Goal: Transaction & Acquisition: Book appointment/travel/reservation

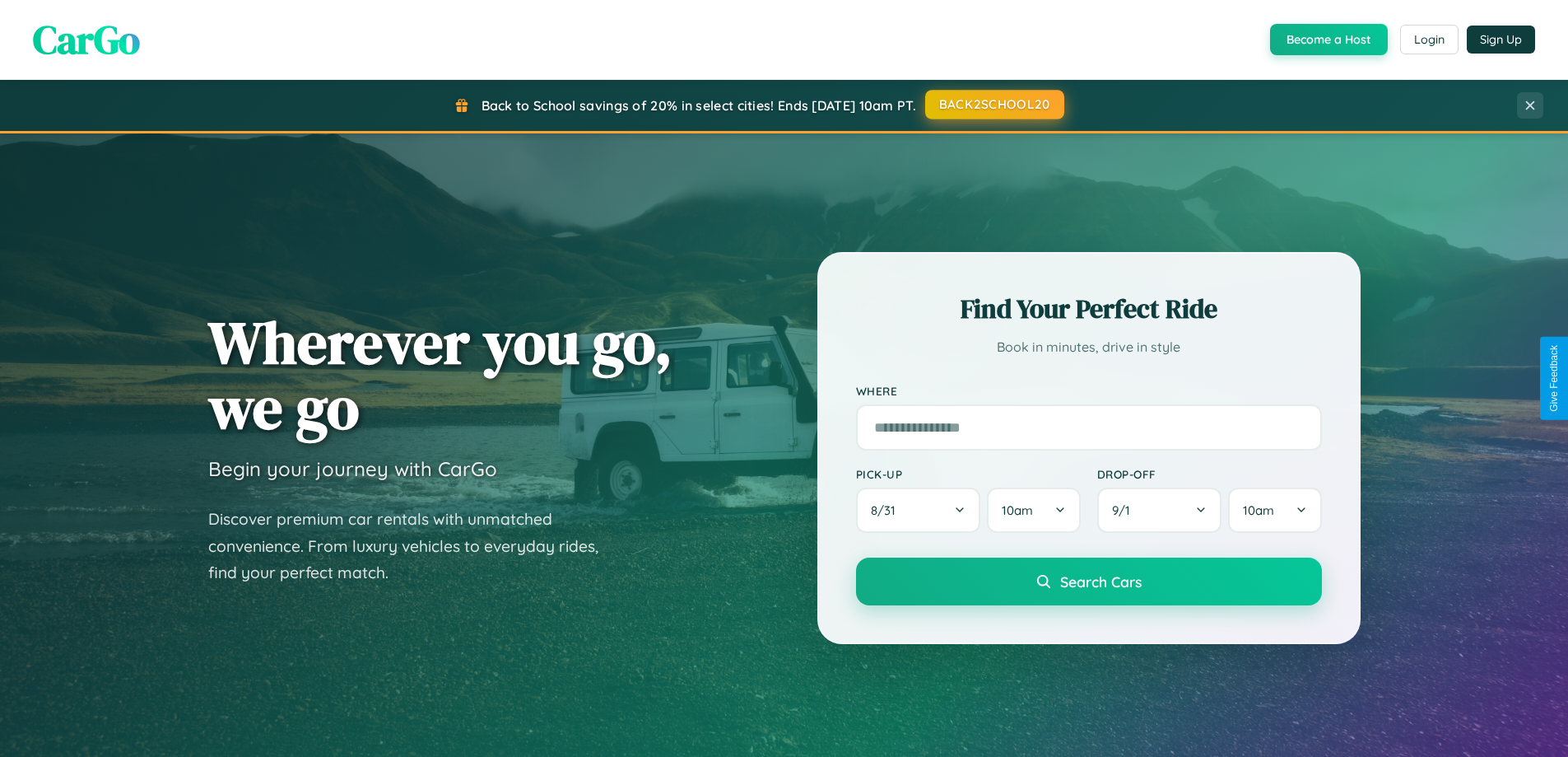
click at [993, 105] on button "BACK2SCHOOL20" at bounding box center [994, 104] width 139 height 30
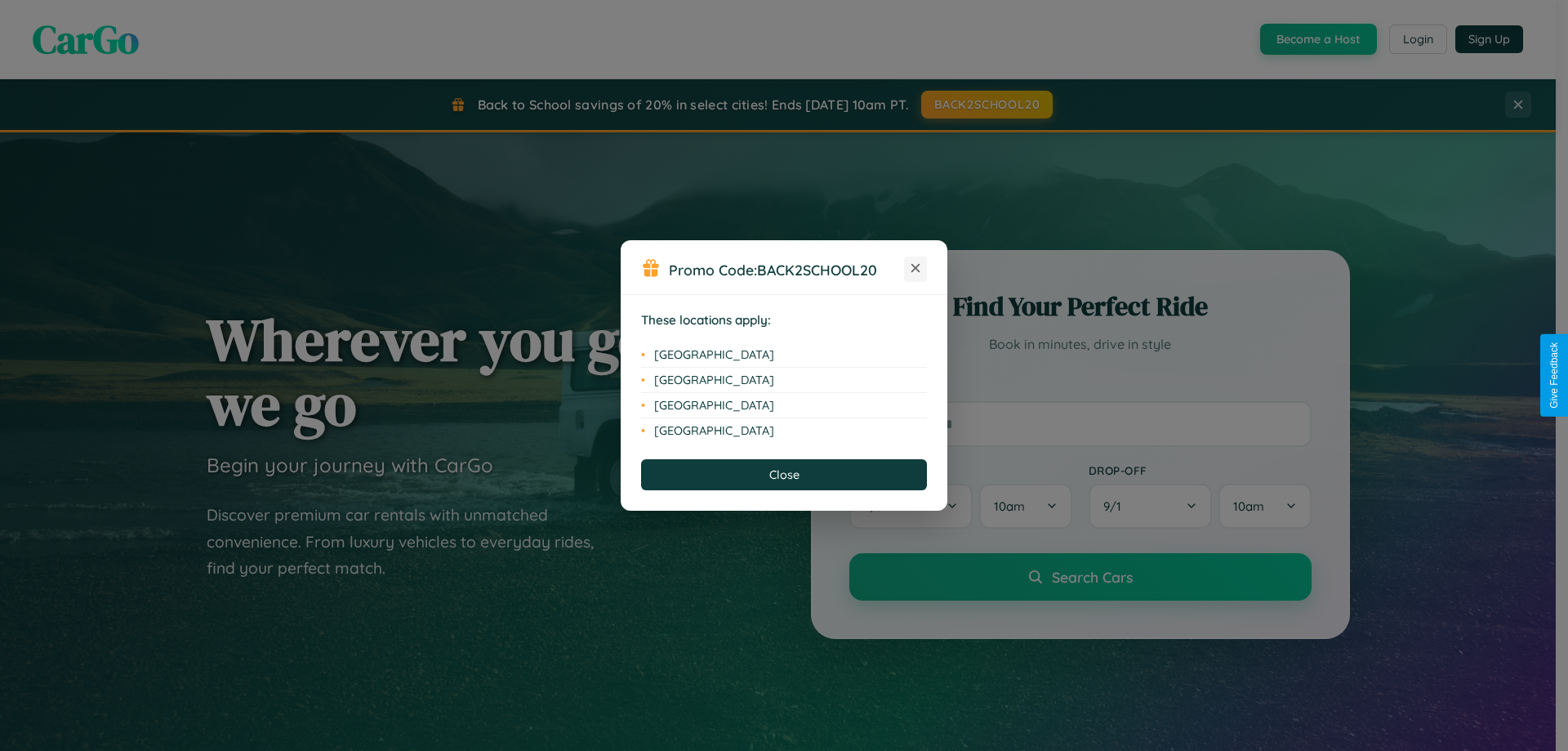
click at [915, 268] on icon at bounding box center [915, 268] width 9 height 9
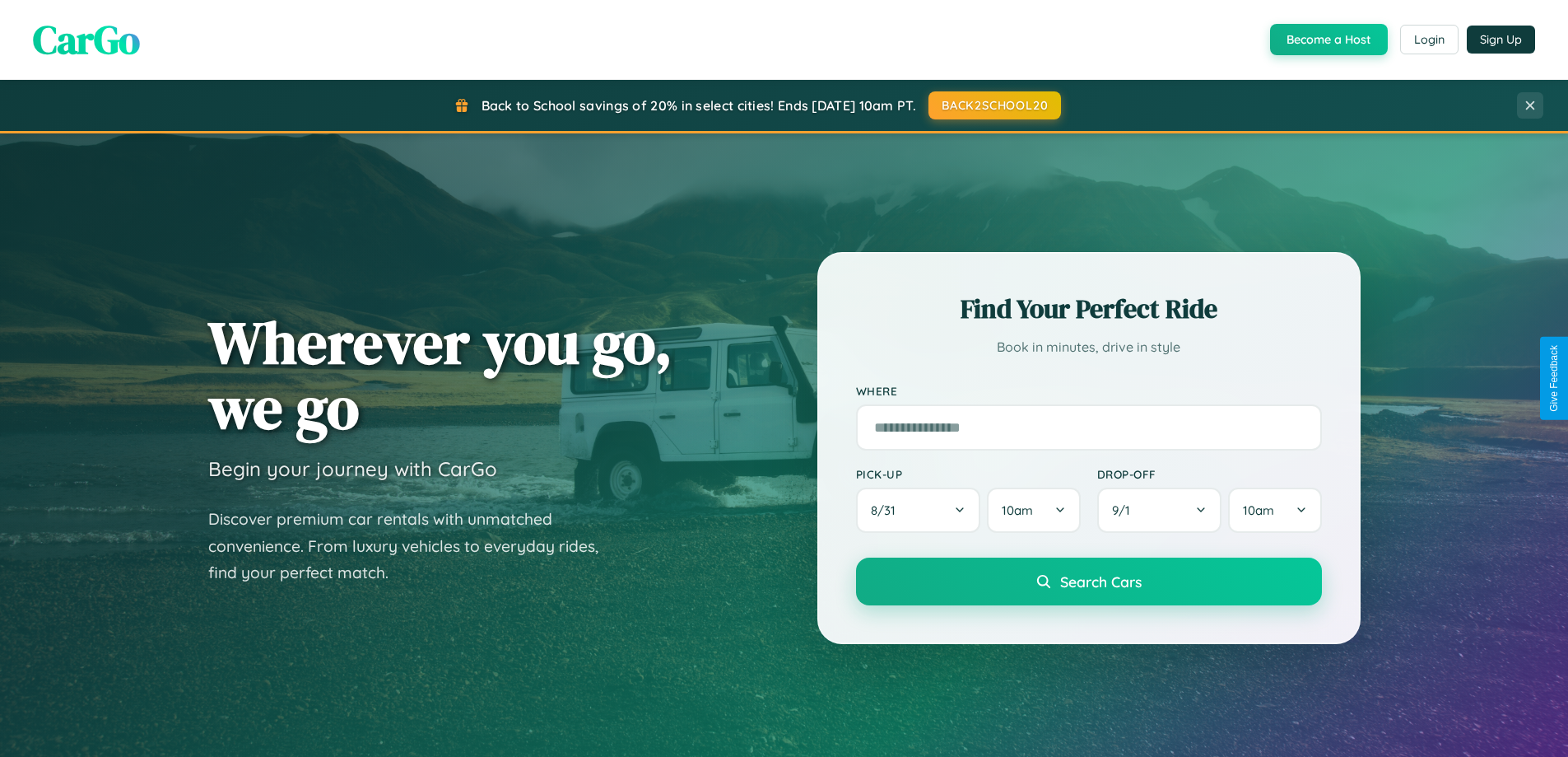
scroll to position [49, 0]
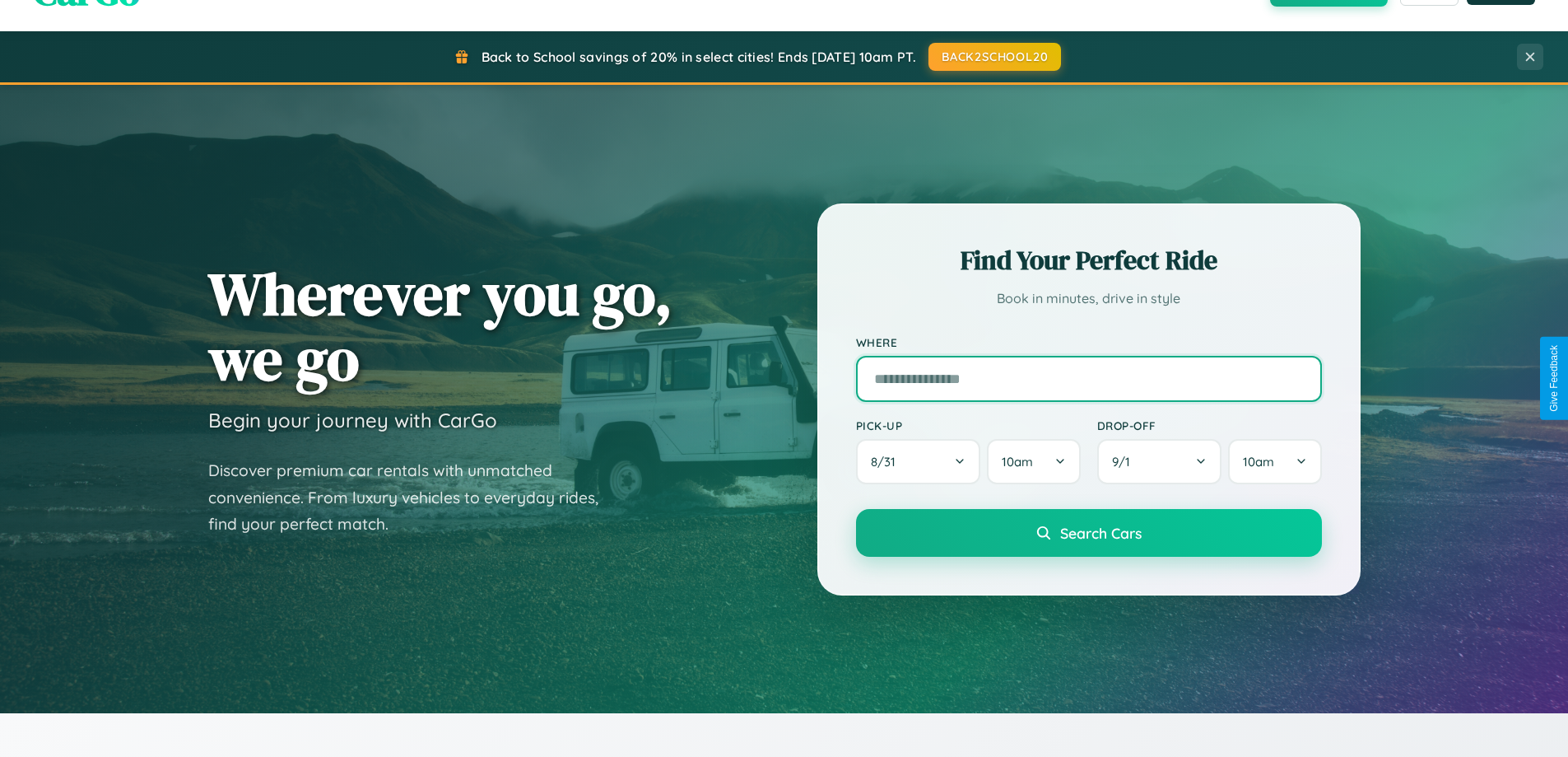
click at [1088, 378] on input "text" at bounding box center [1089, 378] width 466 height 46
type input "**********"
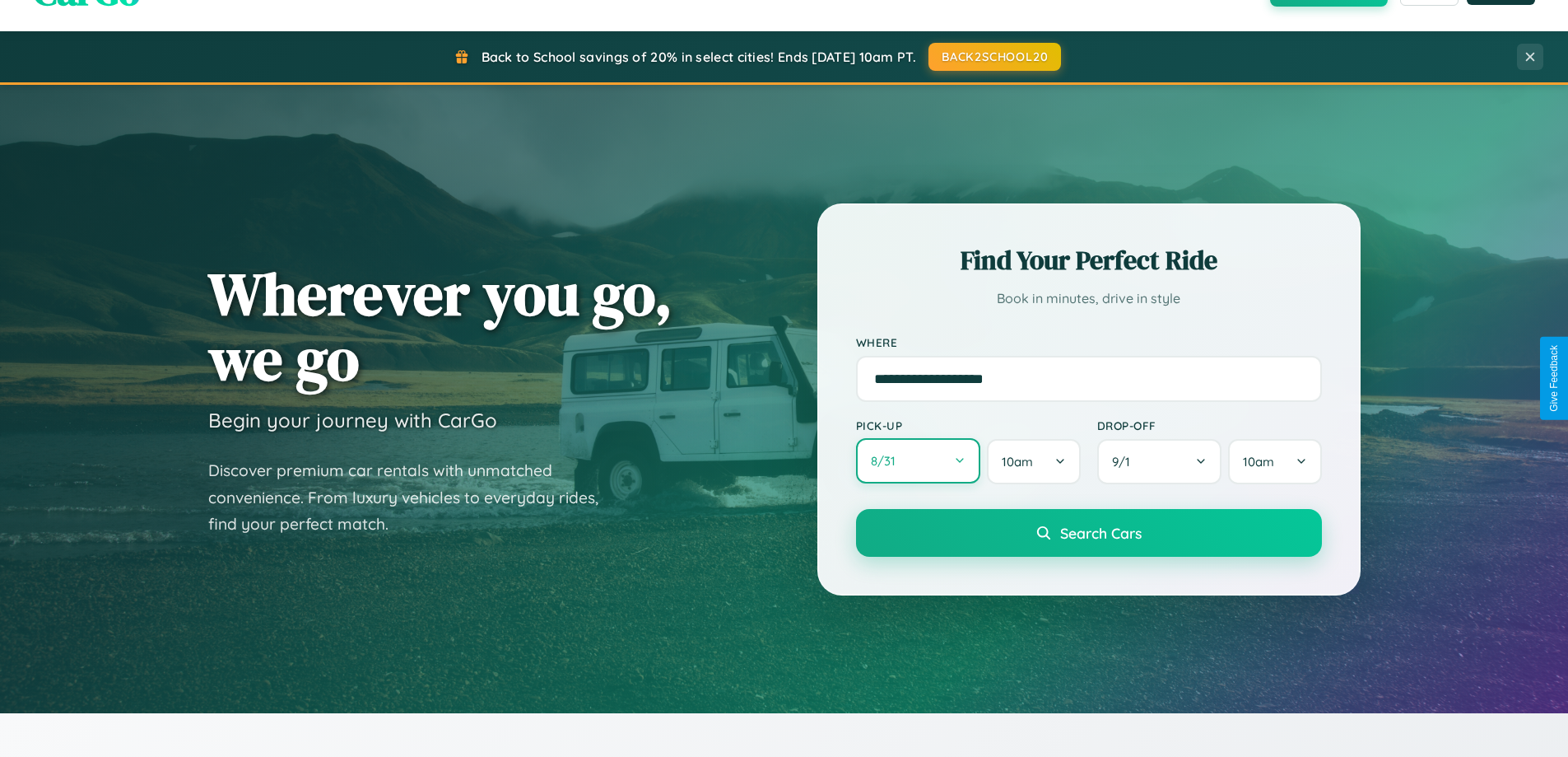
click at [918, 462] on button "8 / 31" at bounding box center [918, 461] width 125 height 46
select select "*"
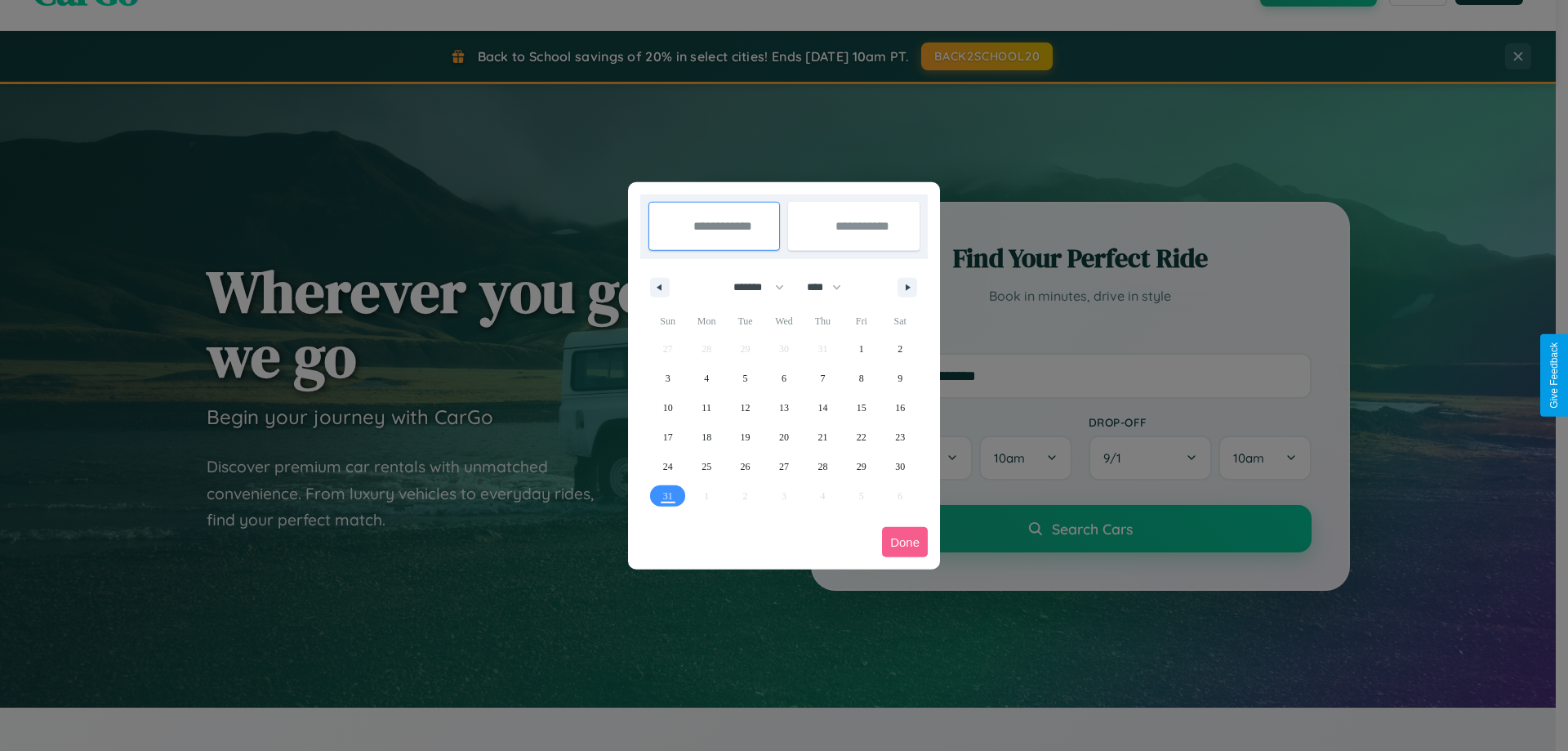
drag, startPoint x: 751, startPoint y: 287, endPoint x: 784, endPoint y: 328, distance: 52.6
click at [751, 287] on select "******* ******** ***** ***** *** **** **** ****** ********* ******* ******** **…" at bounding box center [756, 287] width 69 height 27
drag, startPoint x: 831, startPoint y: 287, endPoint x: 784, endPoint y: 328, distance: 62.4
click at [831, 287] on select "**** **** **** **** **** **** **** **** **** **** **** **** **** **** **** ****…" at bounding box center [822, 287] width 49 height 27
select select "****"
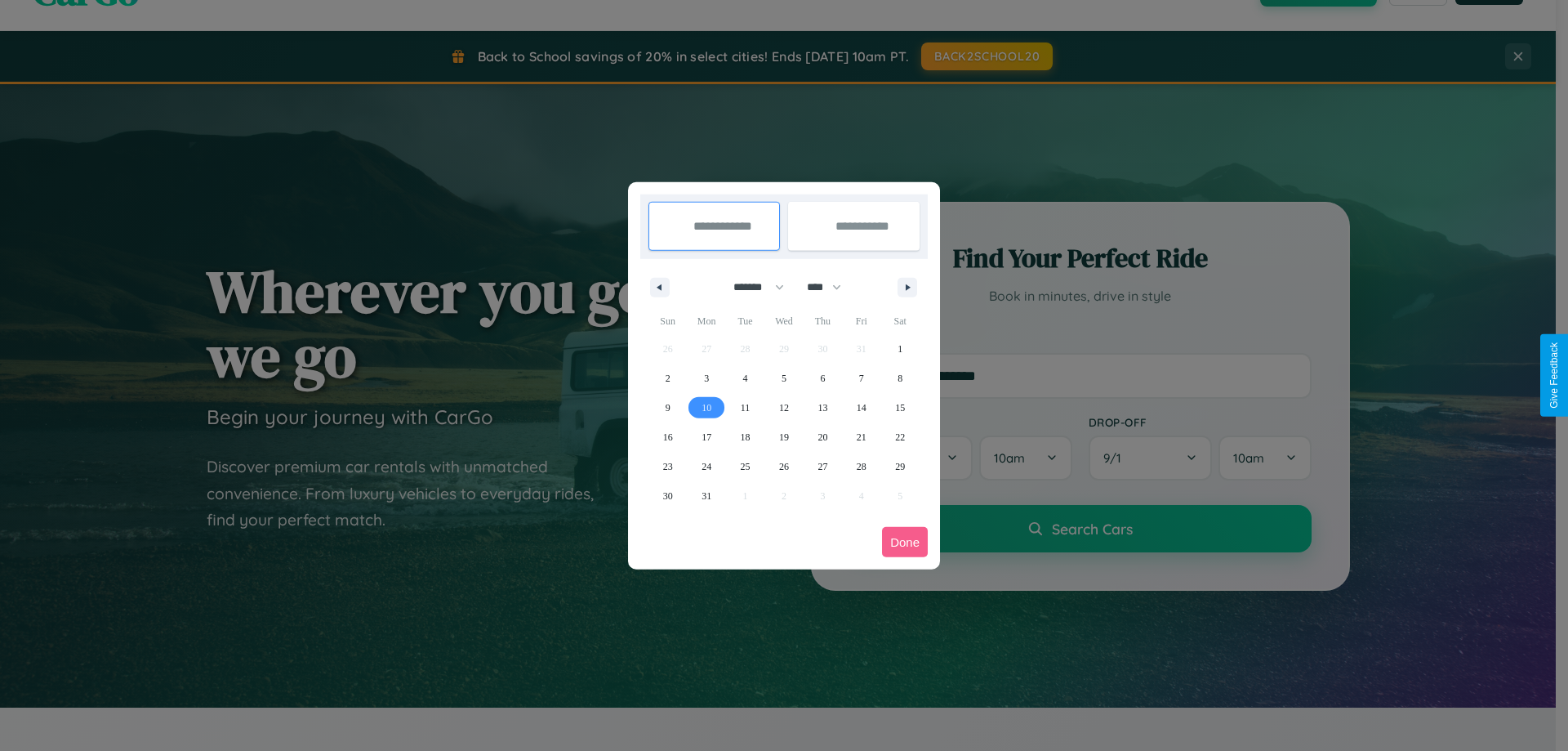
click at [706, 406] on span "10" at bounding box center [706, 407] width 10 height 29
type input "**********"
click at [745, 406] on span "11" at bounding box center [746, 407] width 10 height 29
type input "**********"
click at [904, 542] on button "Done" at bounding box center [904, 542] width 46 height 30
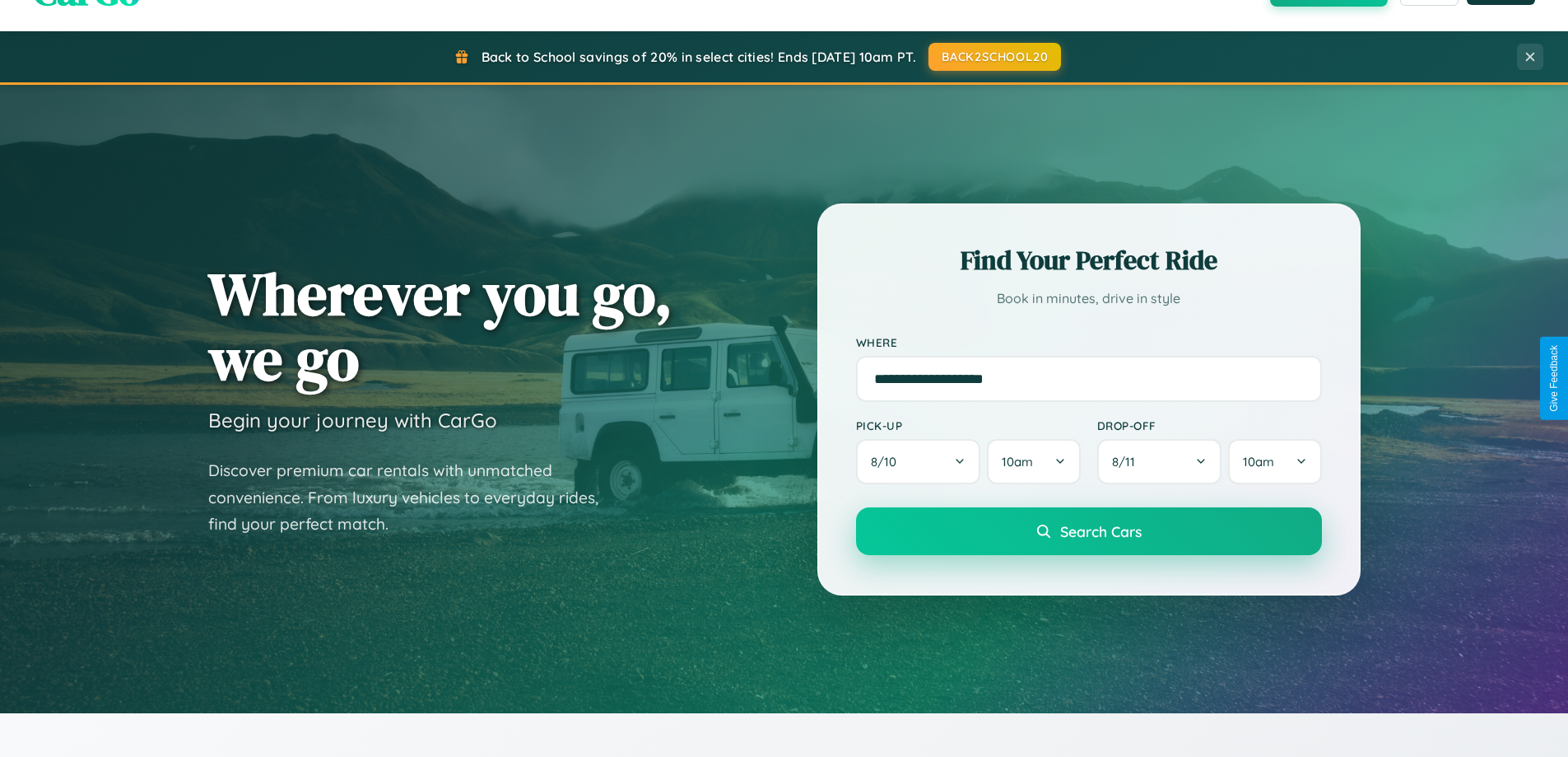
click at [1088, 531] on span "Search Cars" at bounding box center [1100, 530] width 82 height 18
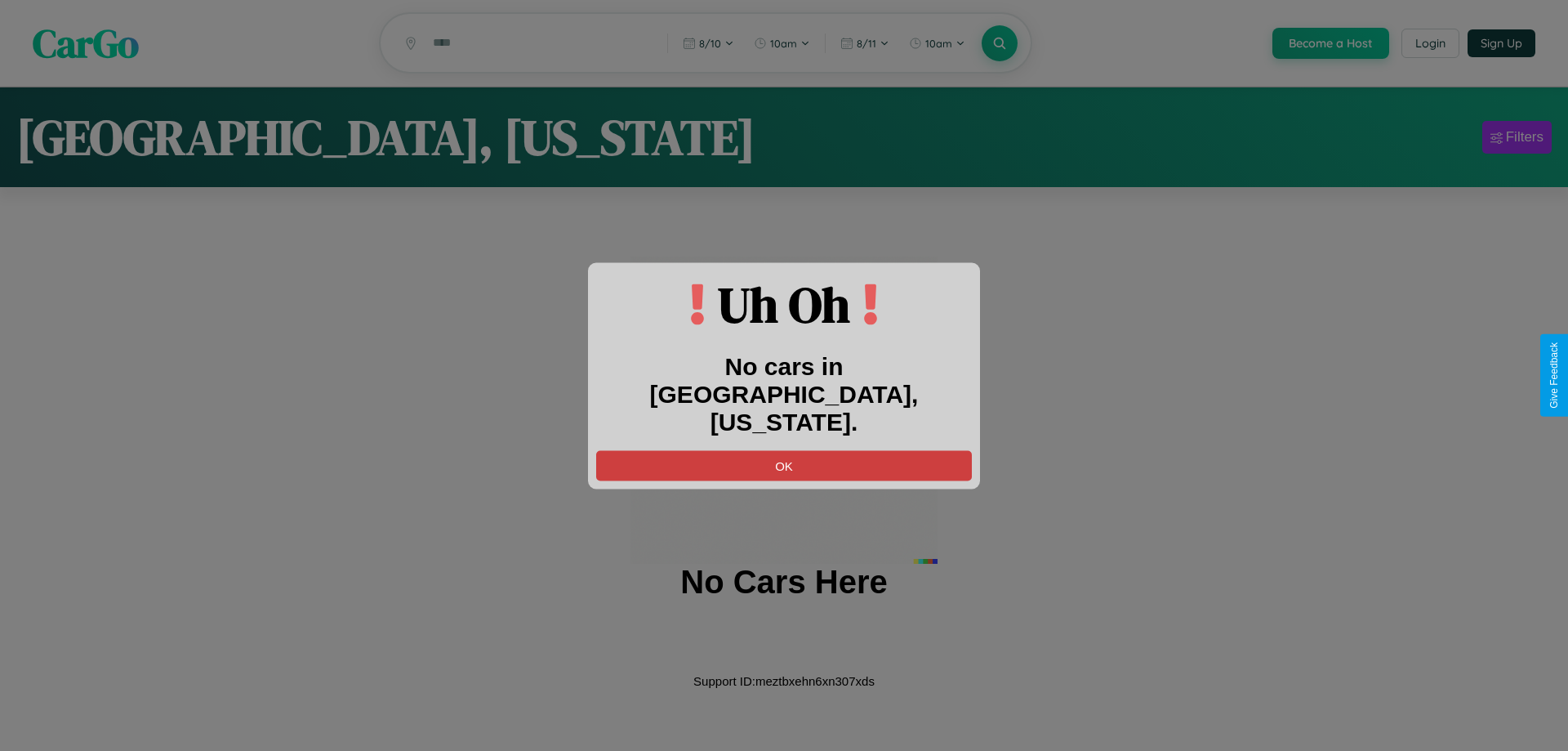
click at [784, 450] on button "OK" at bounding box center [783, 465] width 375 height 30
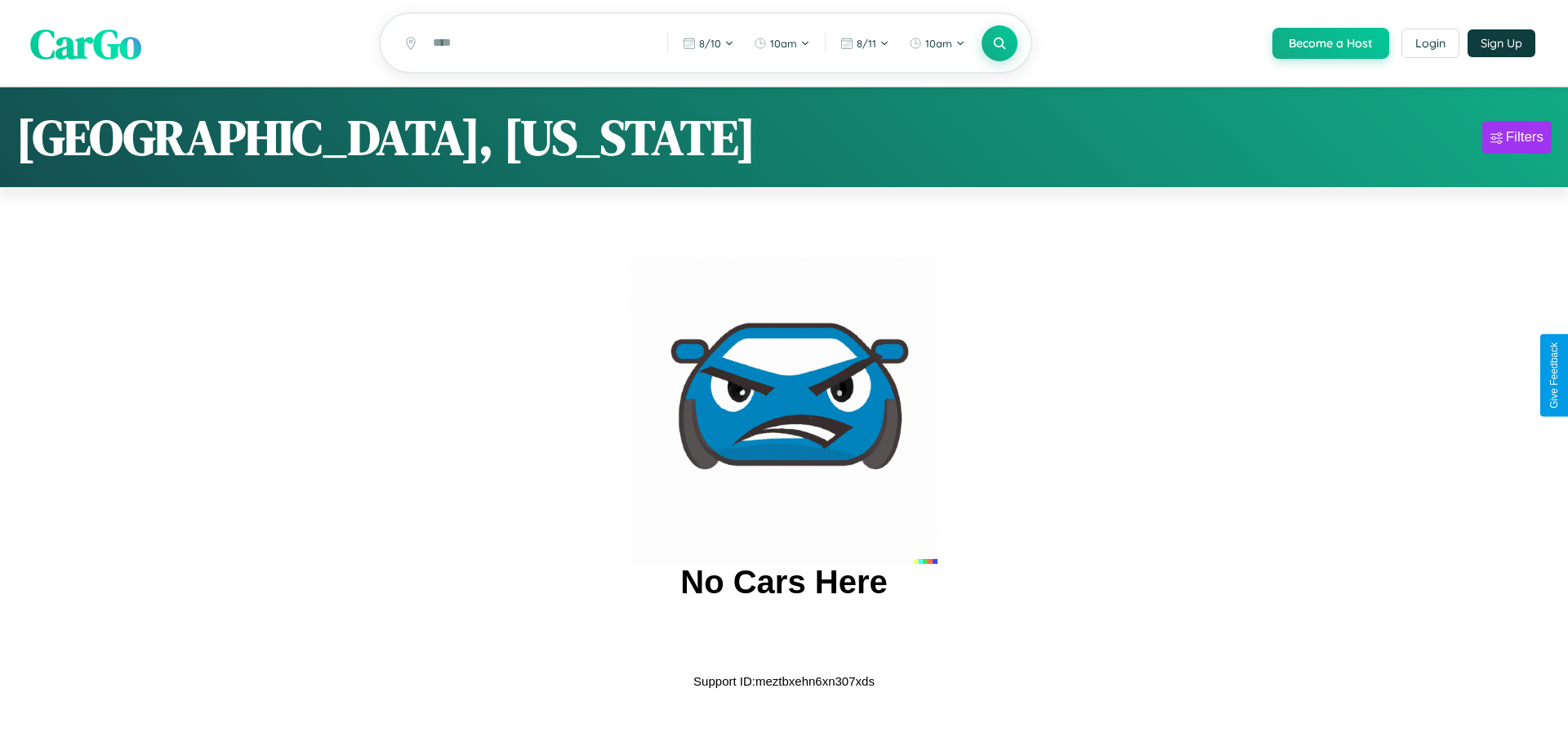
click at [86, 44] on span "CarGo" at bounding box center [85, 43] width 111 height 56
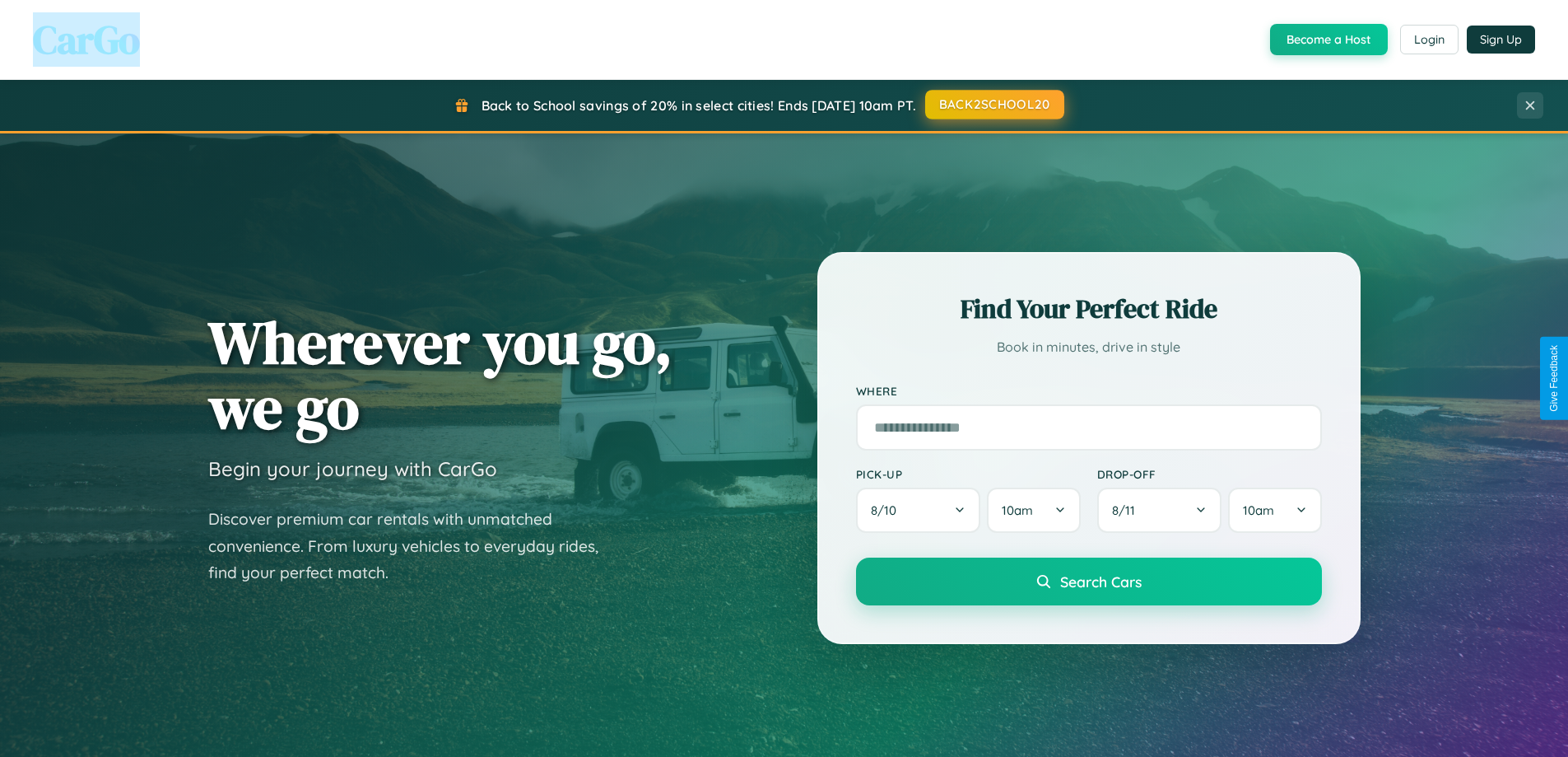
click at [993, 105] on button "BACK2SCHOOL20" at bounding box center [994, 104] width 139 height 30
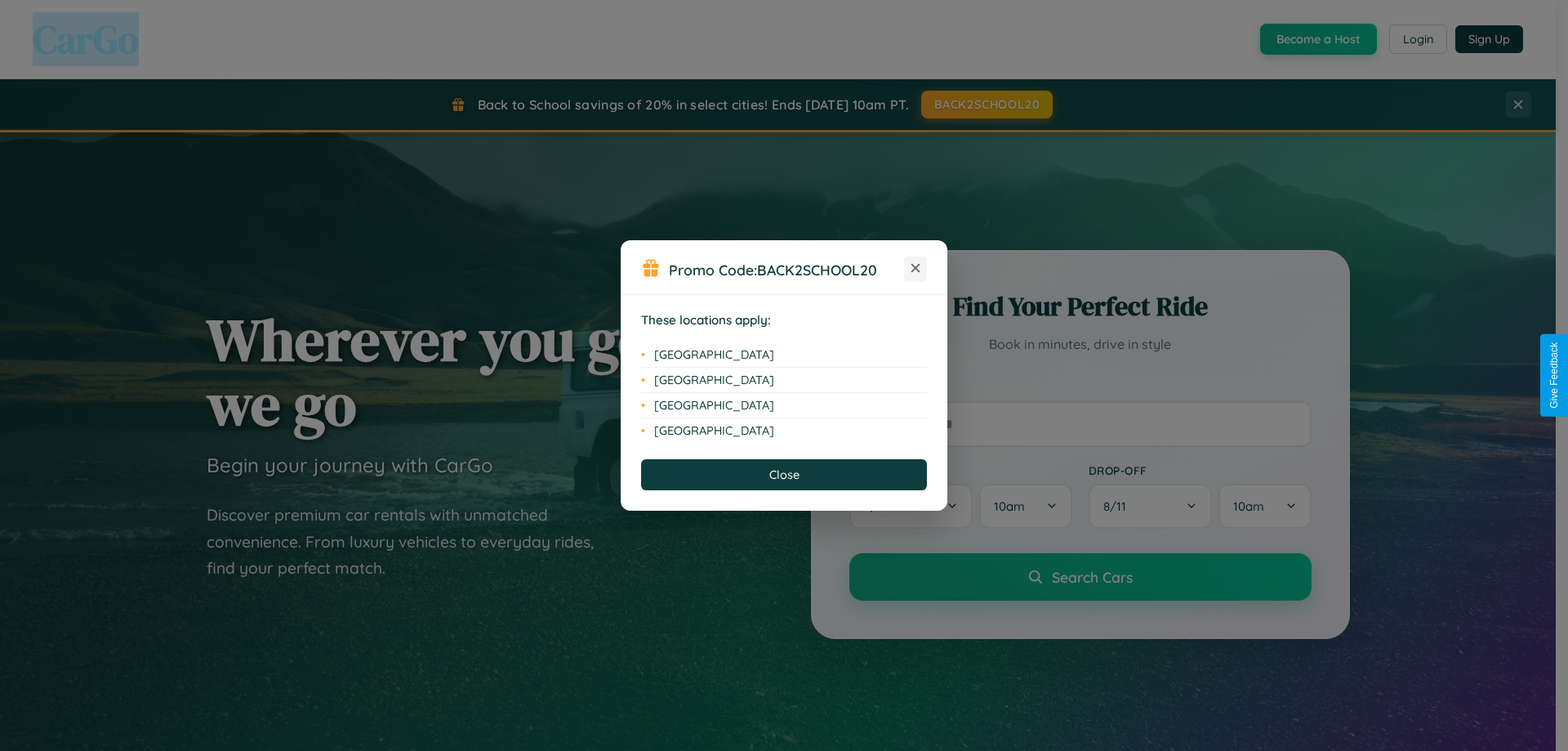
click at [915, 268] on icon at bounding box center [915, 268] width 9 height 9
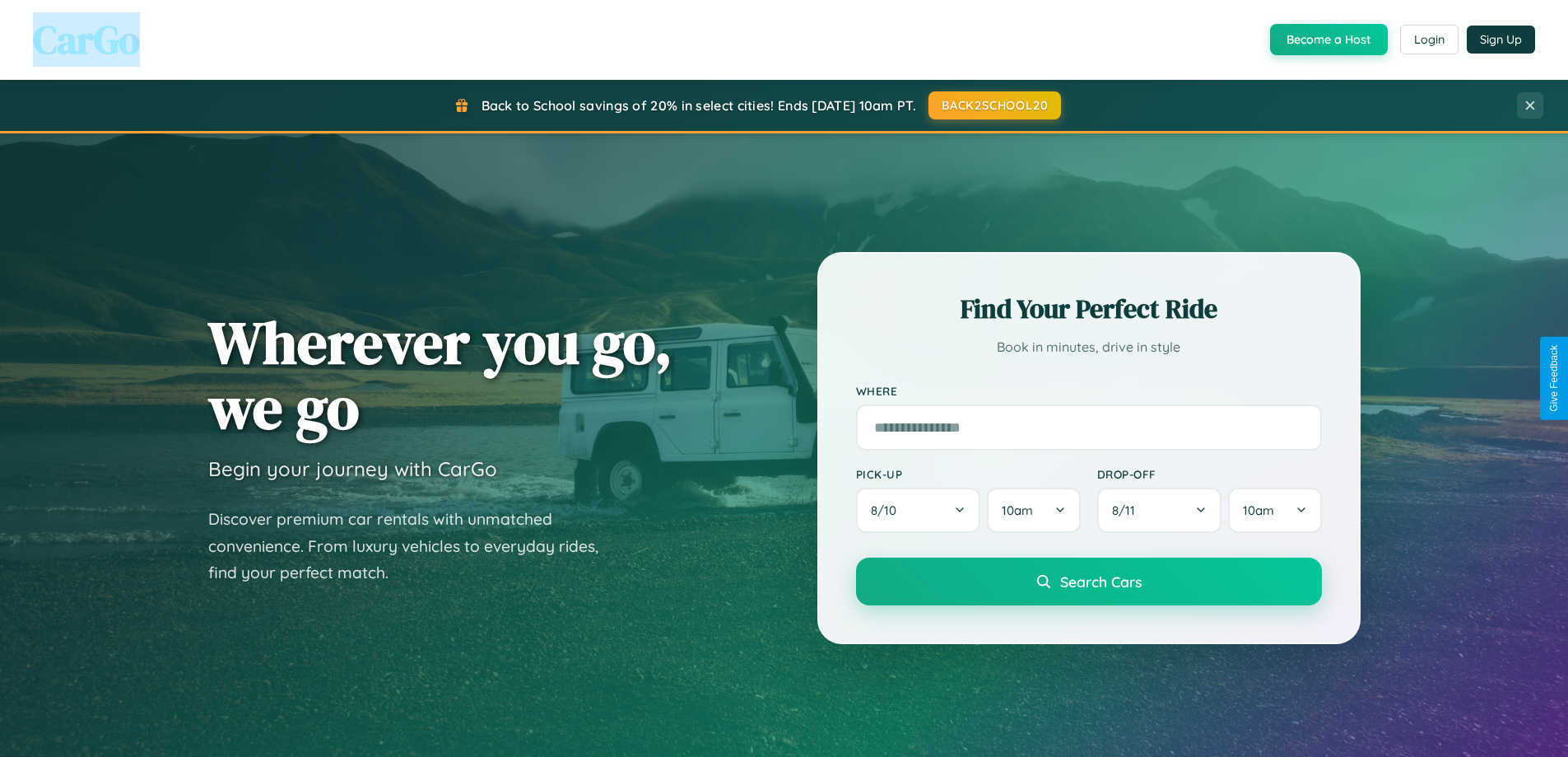
scroll to position [2646, 0]
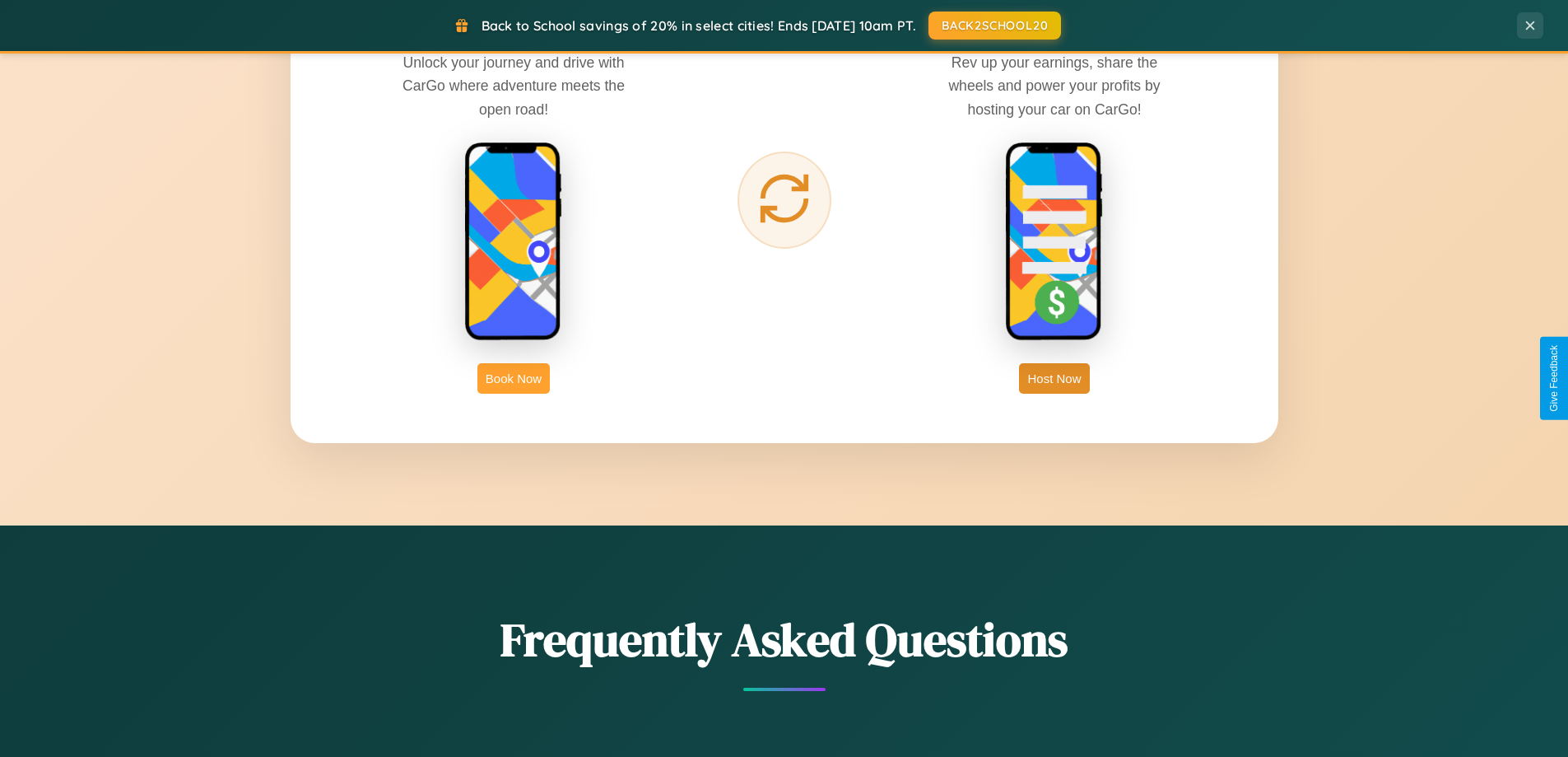
click at [514, 378] on button "Book Now" at bounding box center [514, 378] width 72 height 30
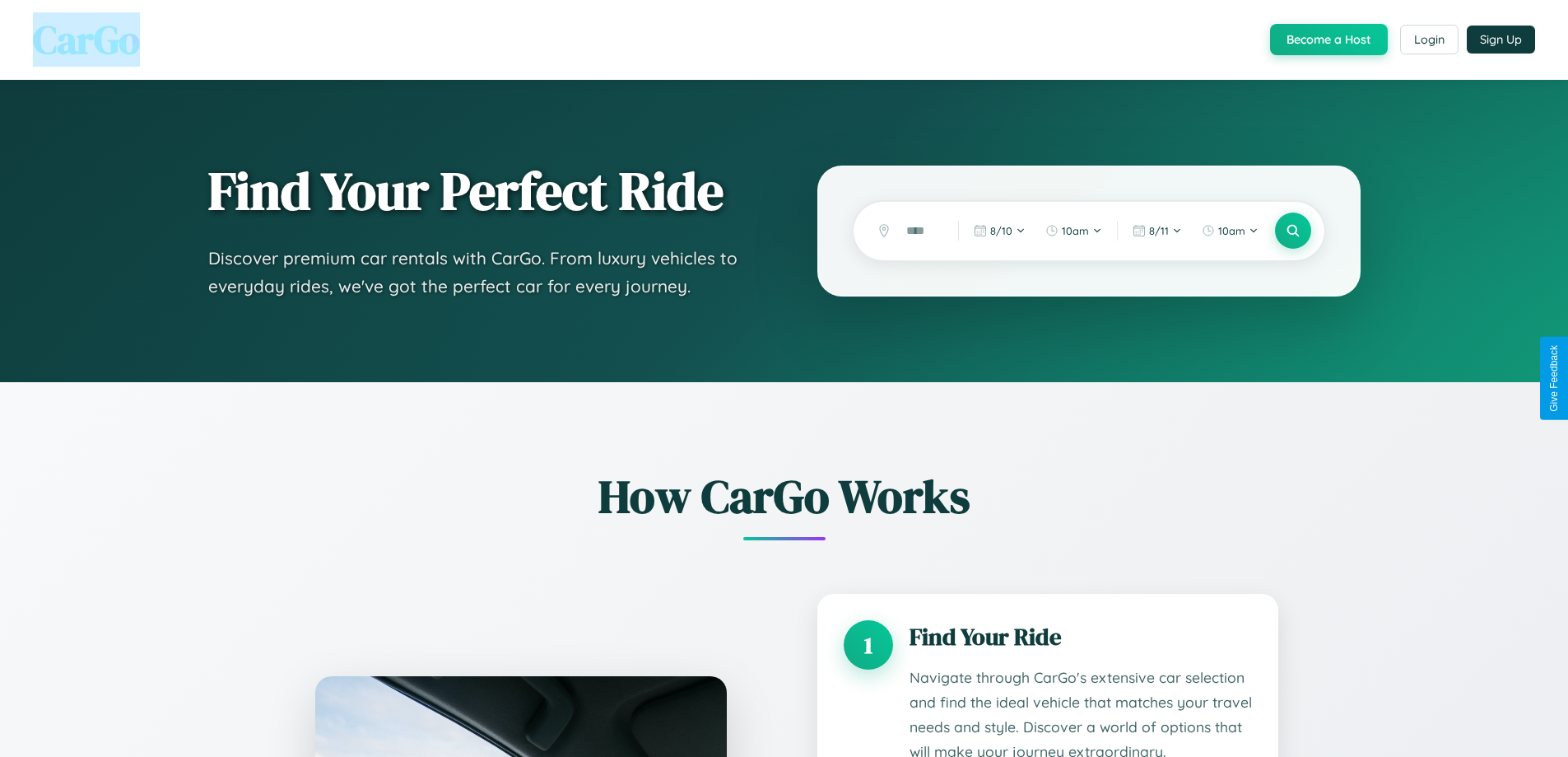
scroll to position [1442, 0]
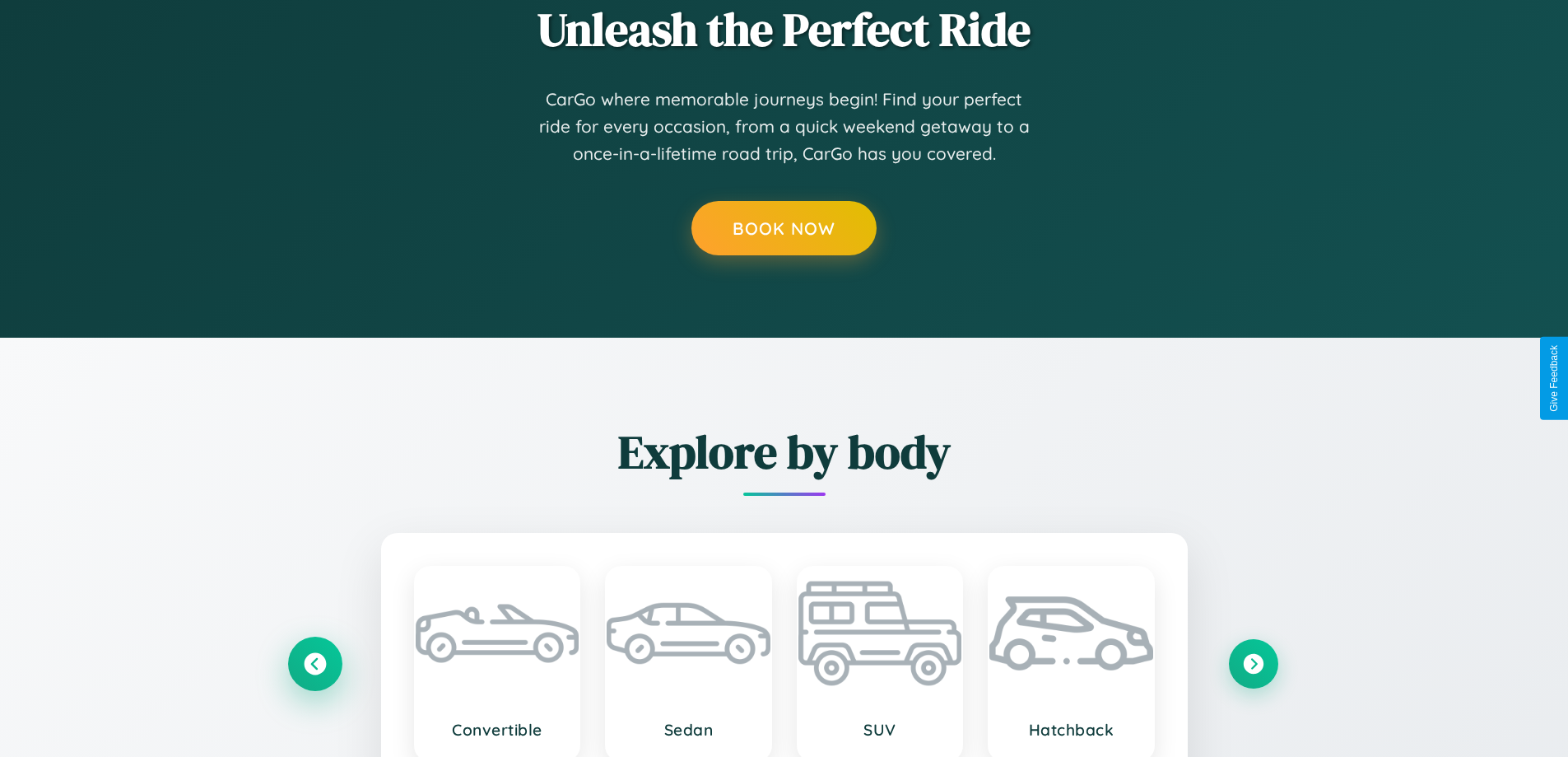
click at [314, 663] on icon at bounding box center [314, 663] width 22 height 22
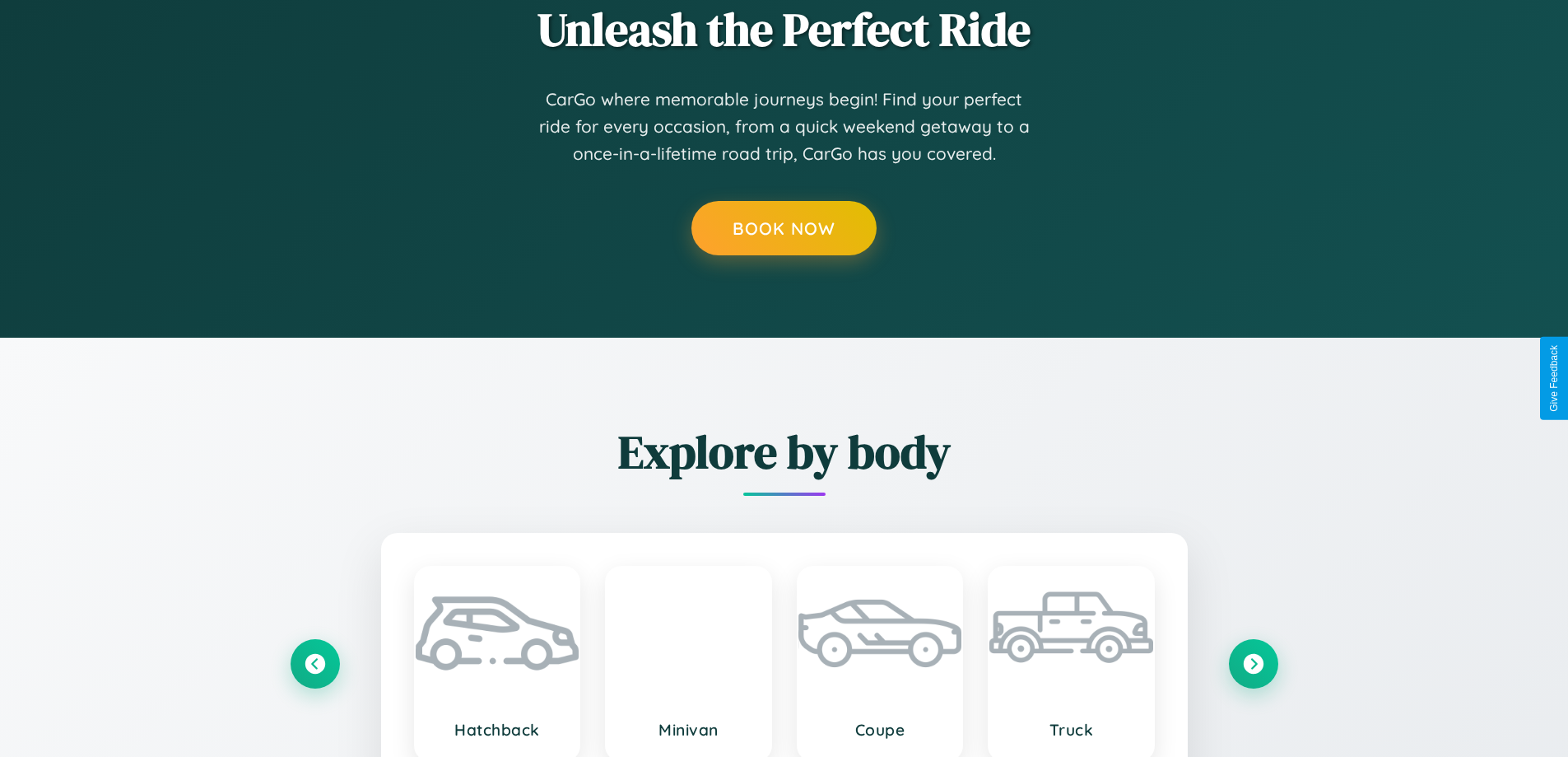
scroll to position [0, 0]
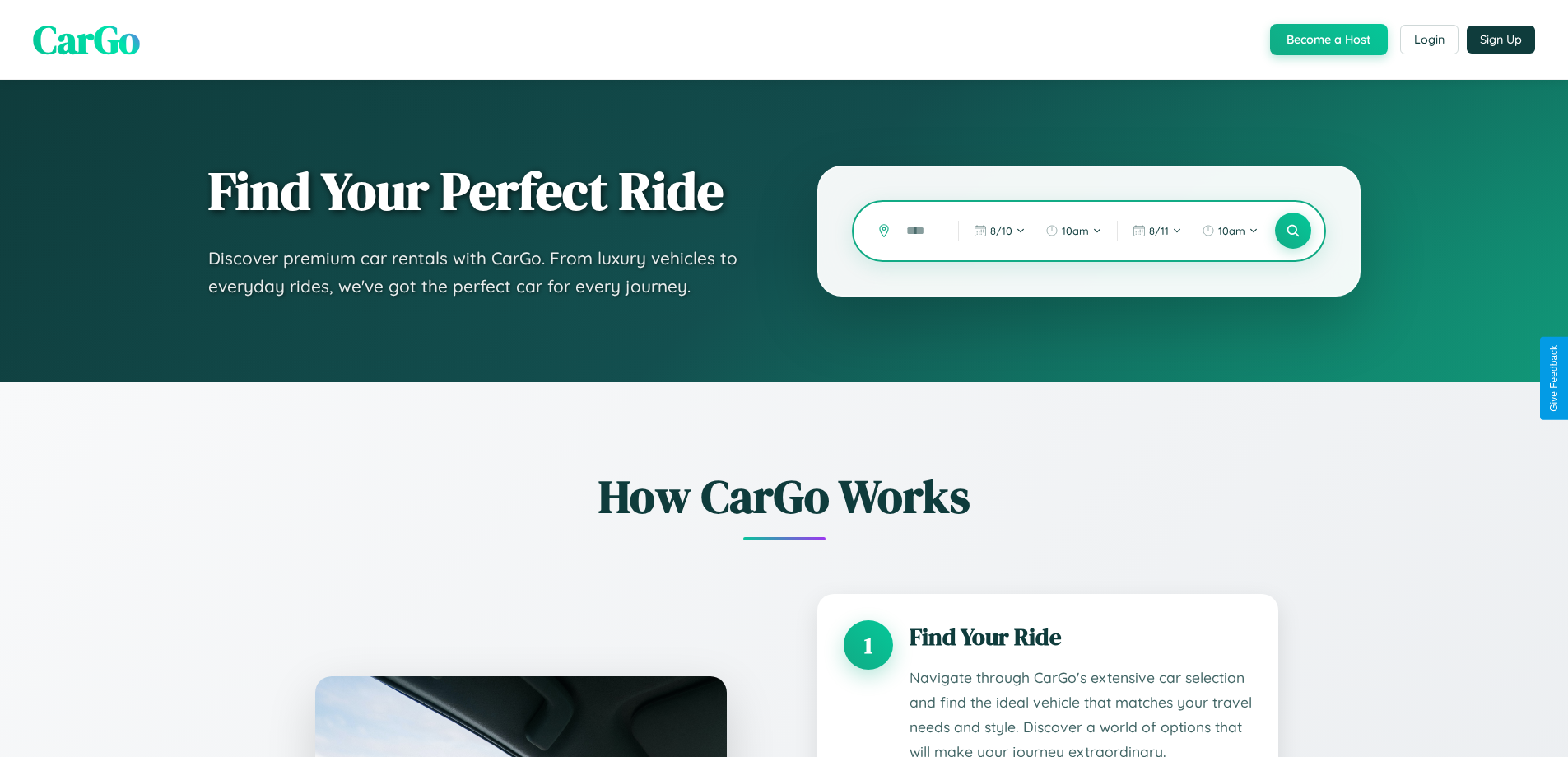
click at [920, 231] on input "text" at bounding box center [920, 231] width 44 height 29
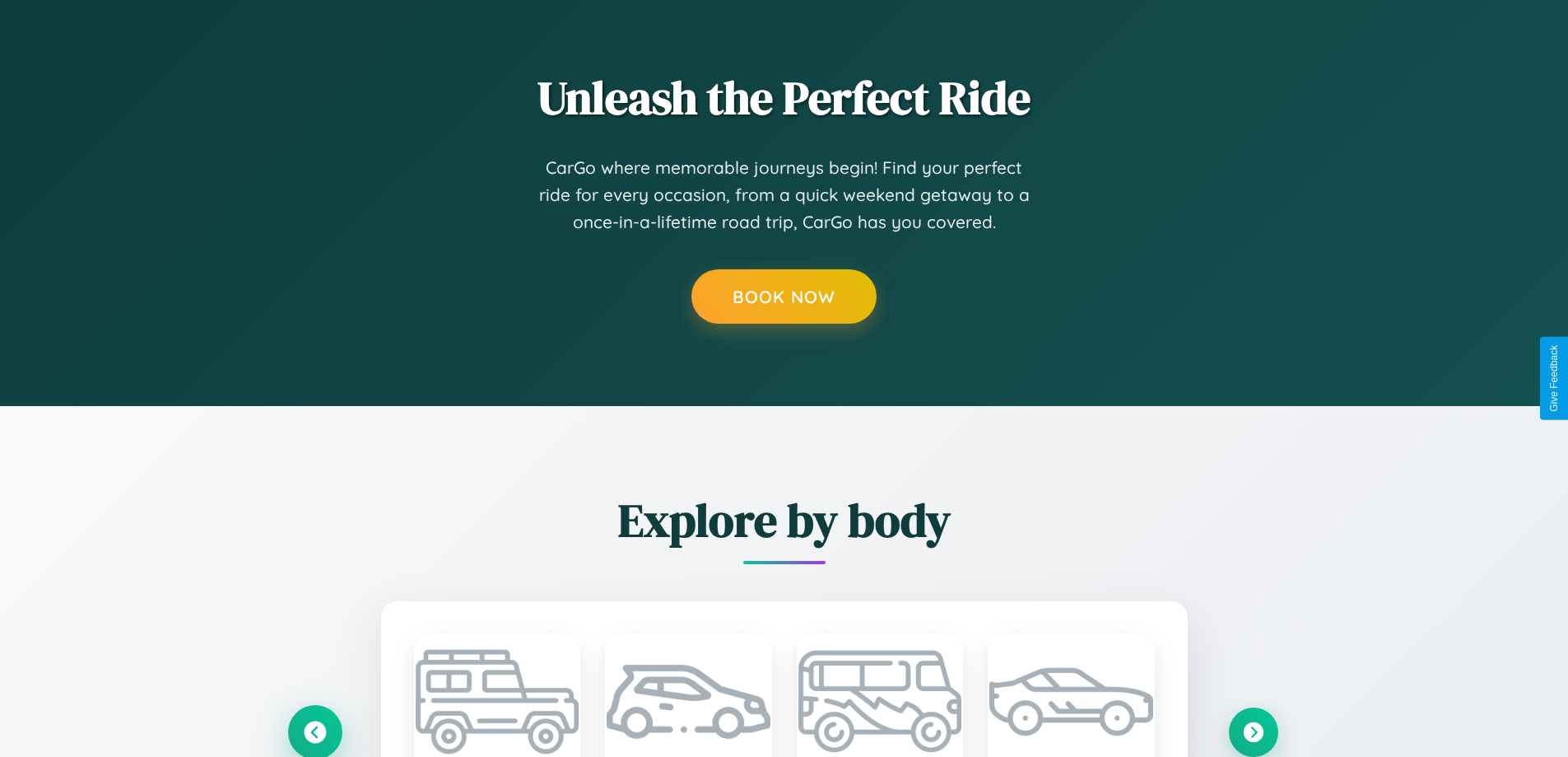
click at [314, 731] on icon at bounding box center [314, 732] width 22 height 22
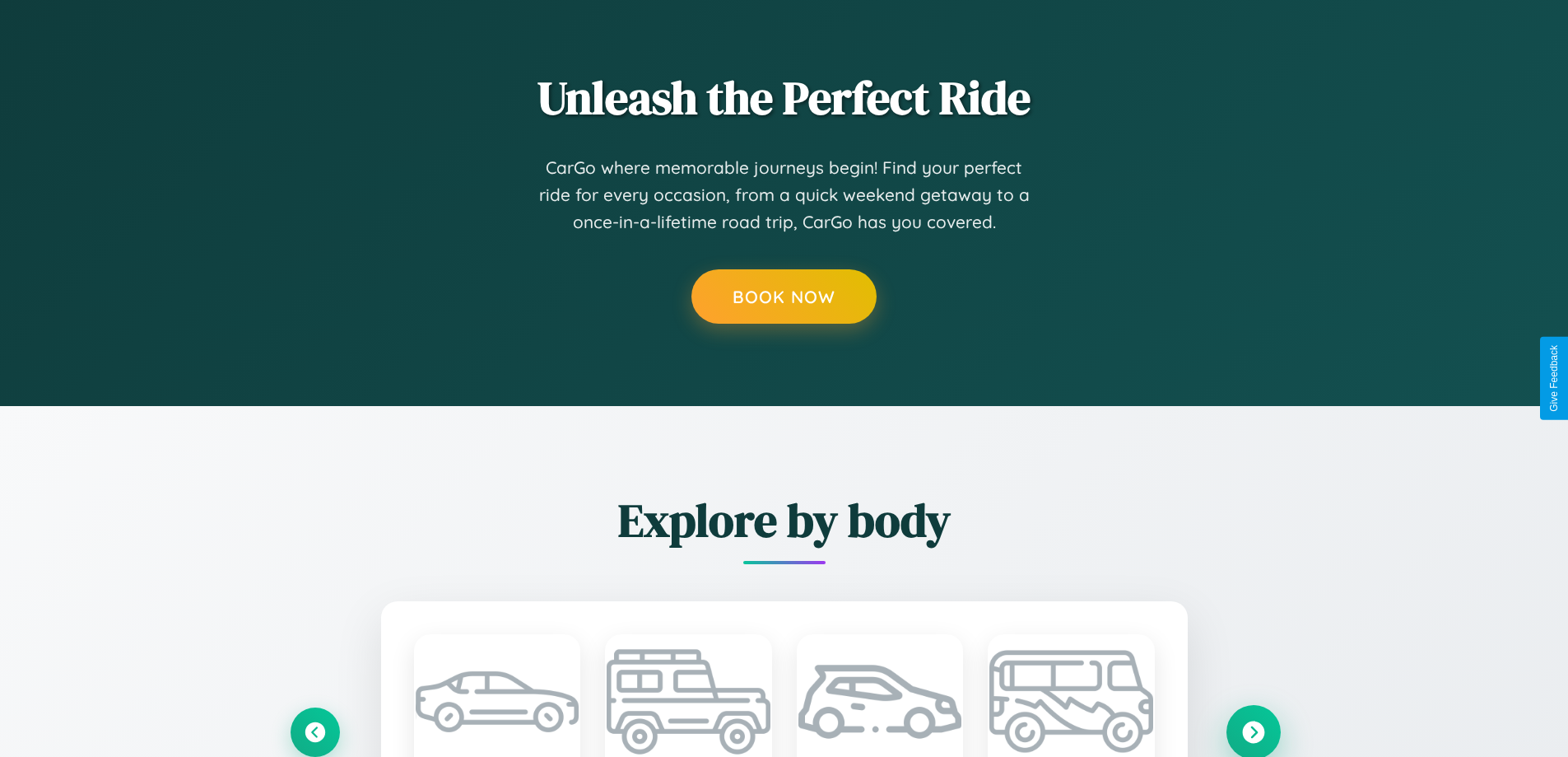
click at [1253, 731] on icon at bounding box center [1253, 732] width 22 height 22
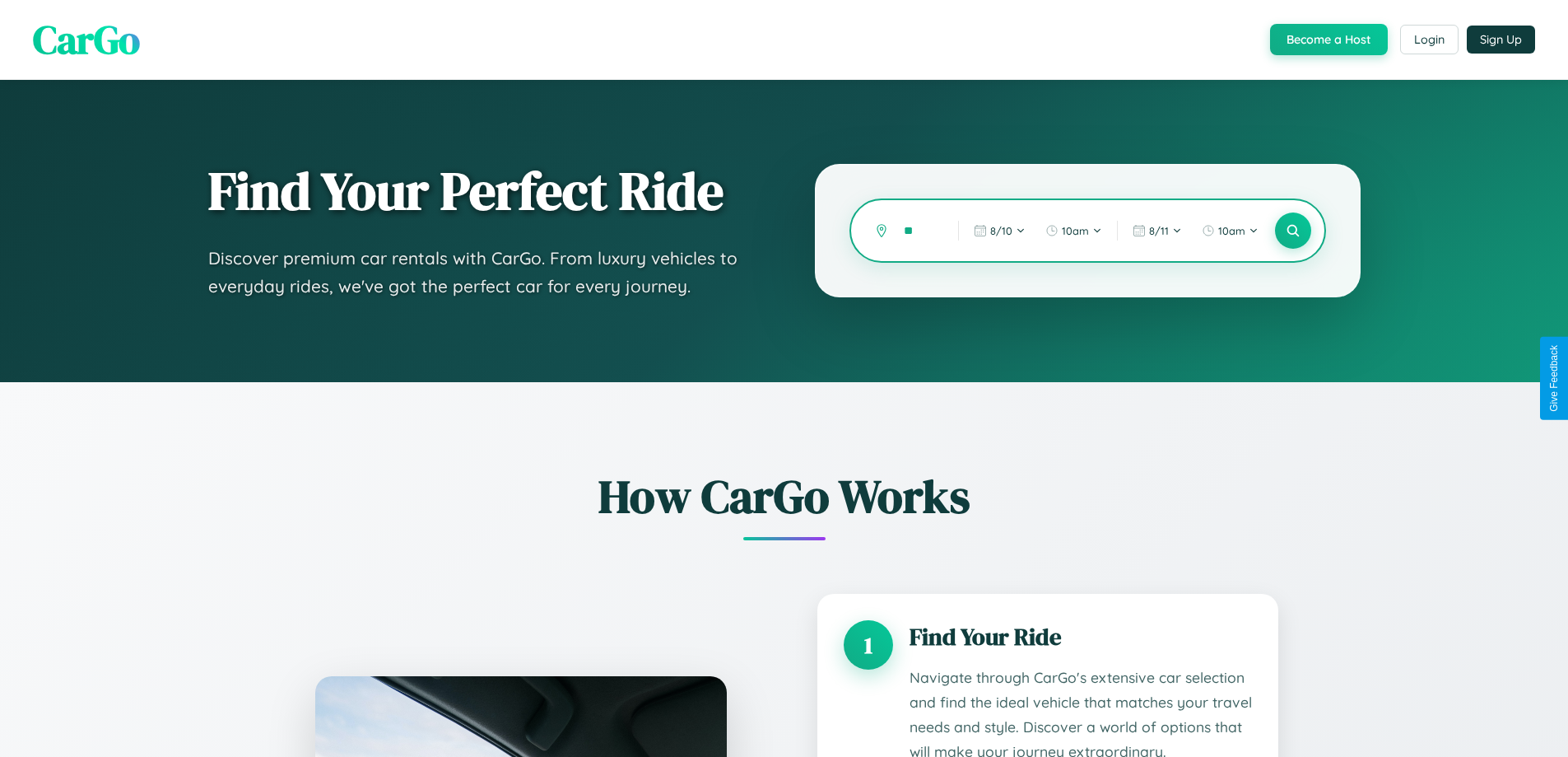
type input "*"
type input "*******"
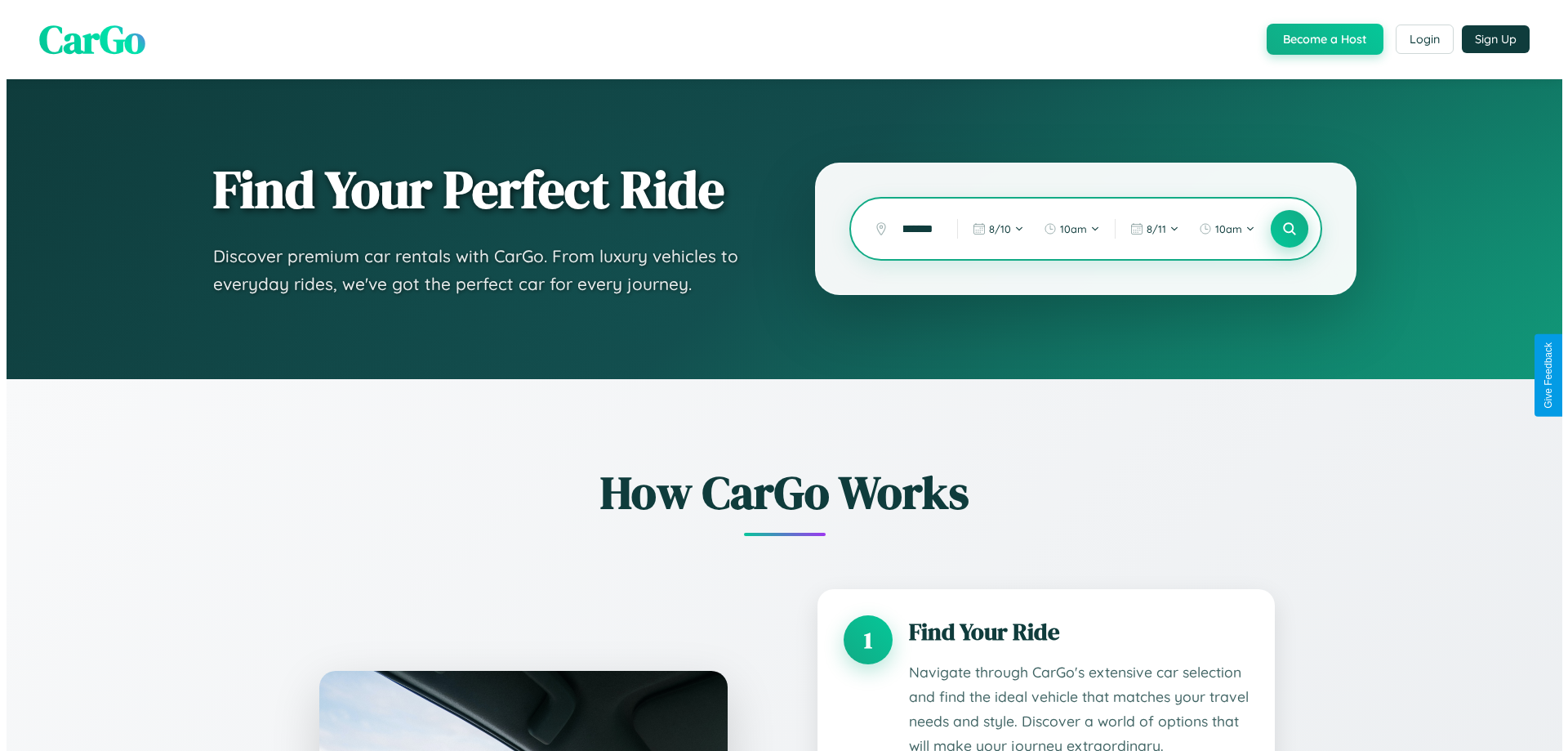
scroll to position [0, 0]
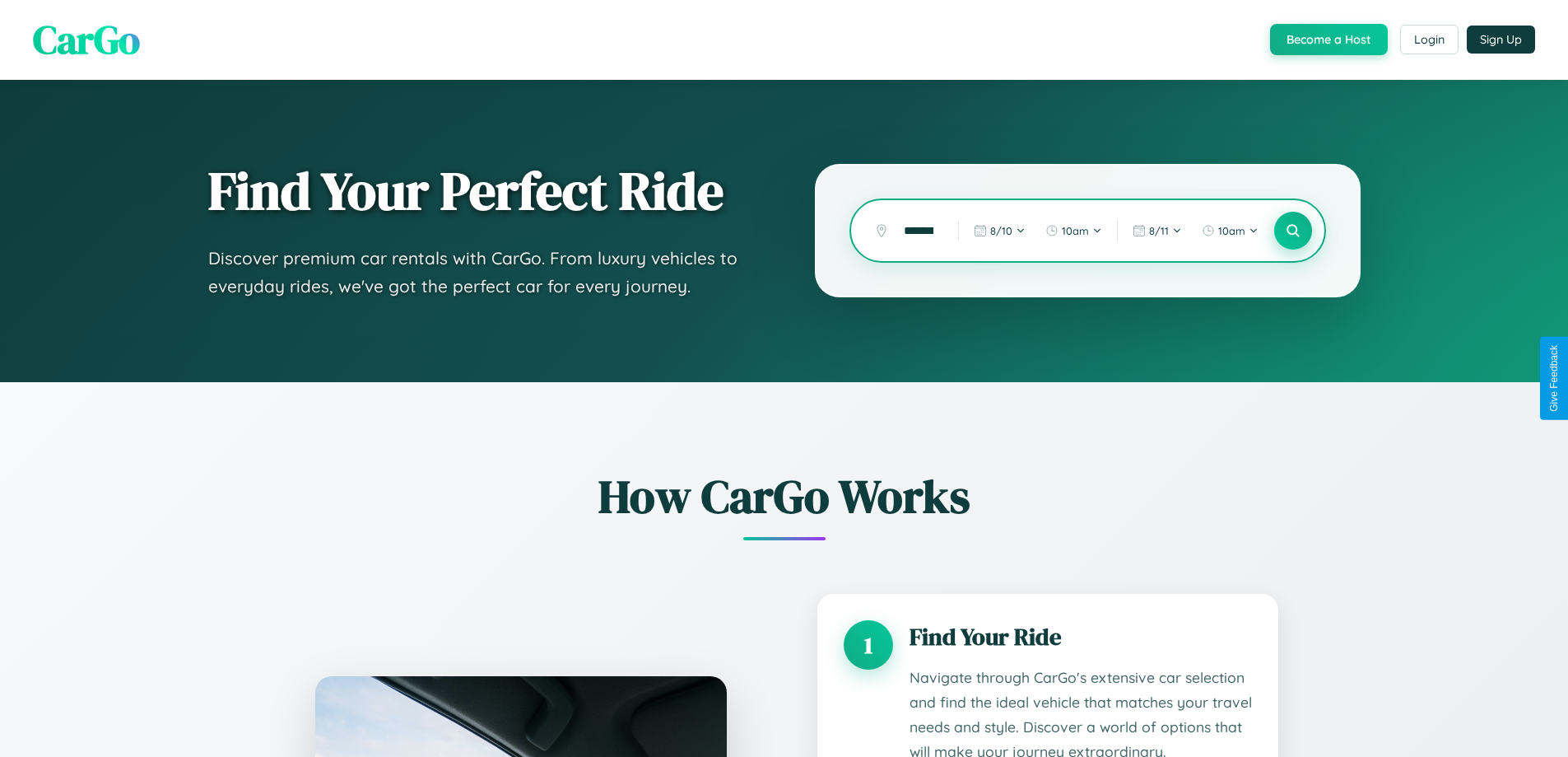
click at [1292, 231] on icon at bounding box center [1292, 231] width 16 height 16
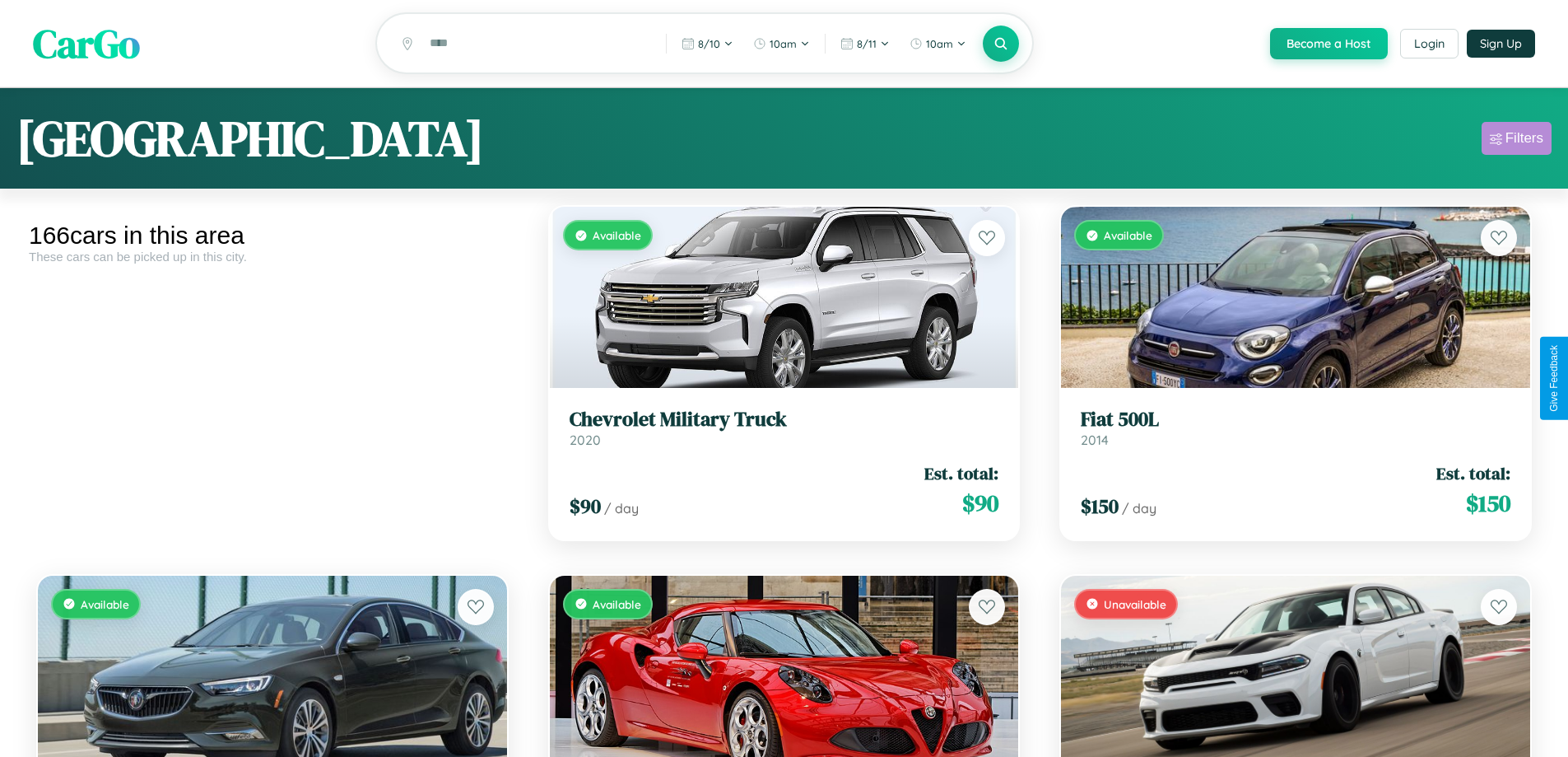
click at [1516, 141] on div "Filters" at bounding box center [1524, 138] width 38 height 17
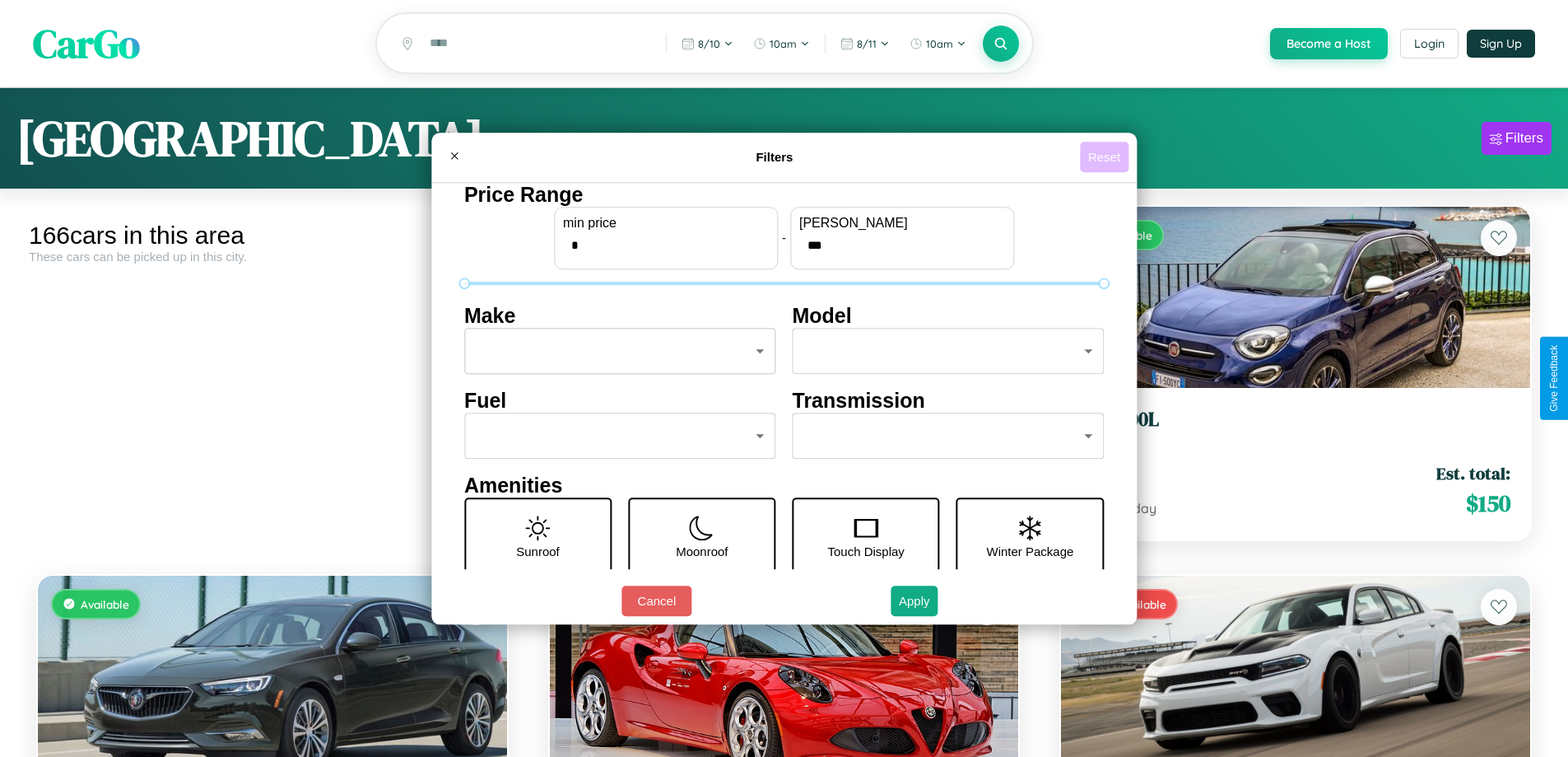
click at [1106, 157] on button "Reset" at bounding box center [1105, 157] width 49 height 30
